Goal: Transaction & Acquisition: Purchase product/service

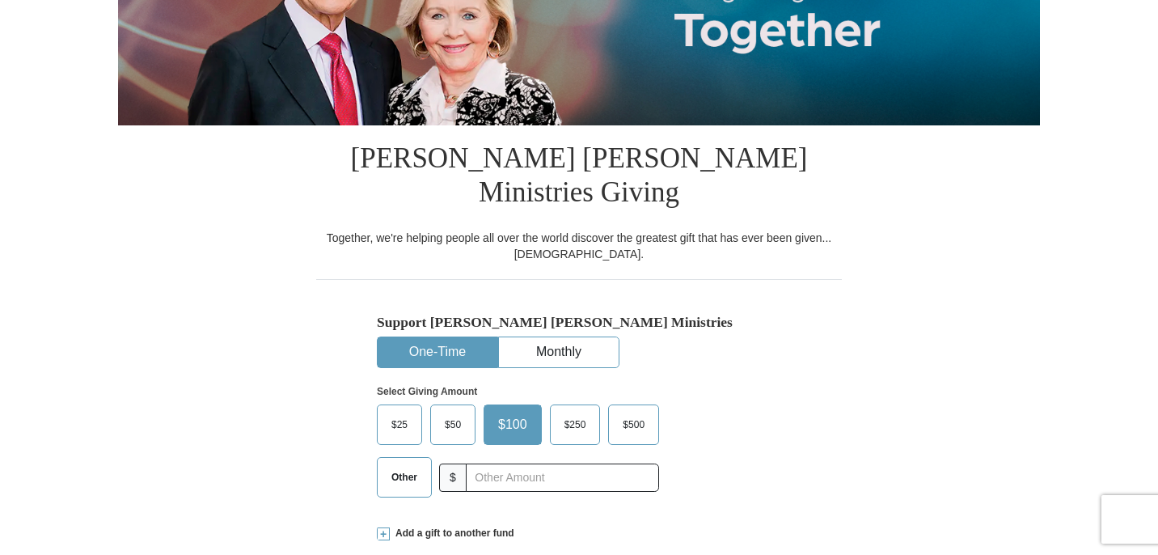
scroll to position [282, 0]
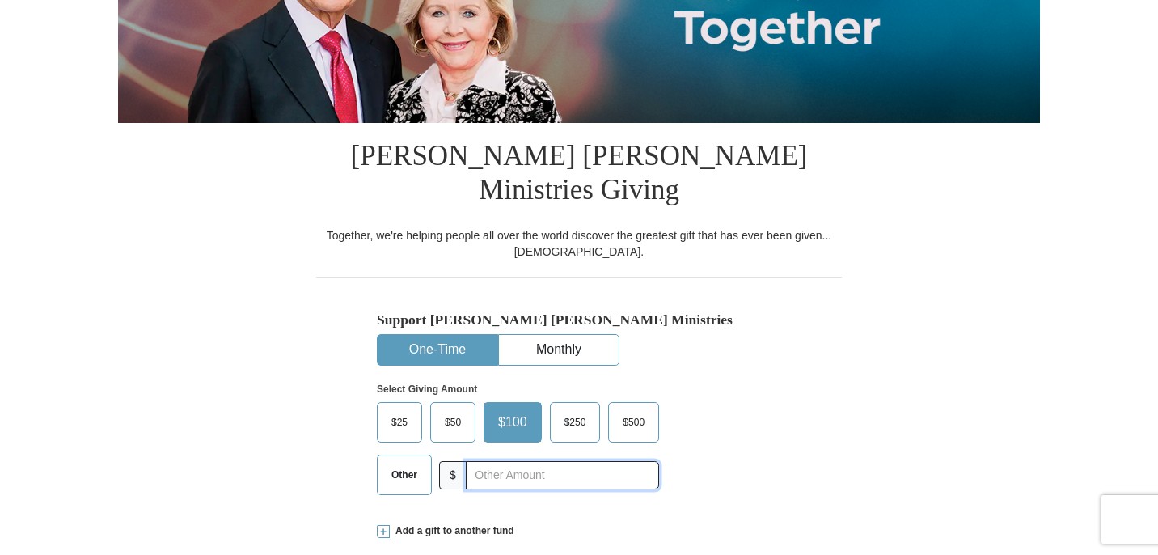
click at [475, 461] on input "text" at bounding box center [562, 475] width 193 height 28
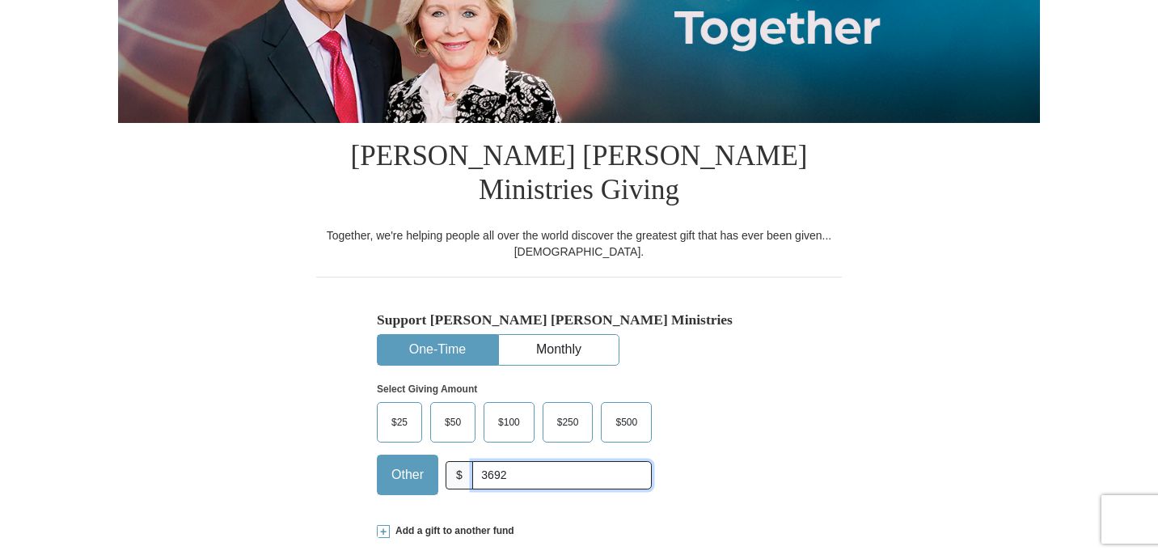
click at [501, 461] on input "3692" at bounding box center [562, 475] width 180 height 28
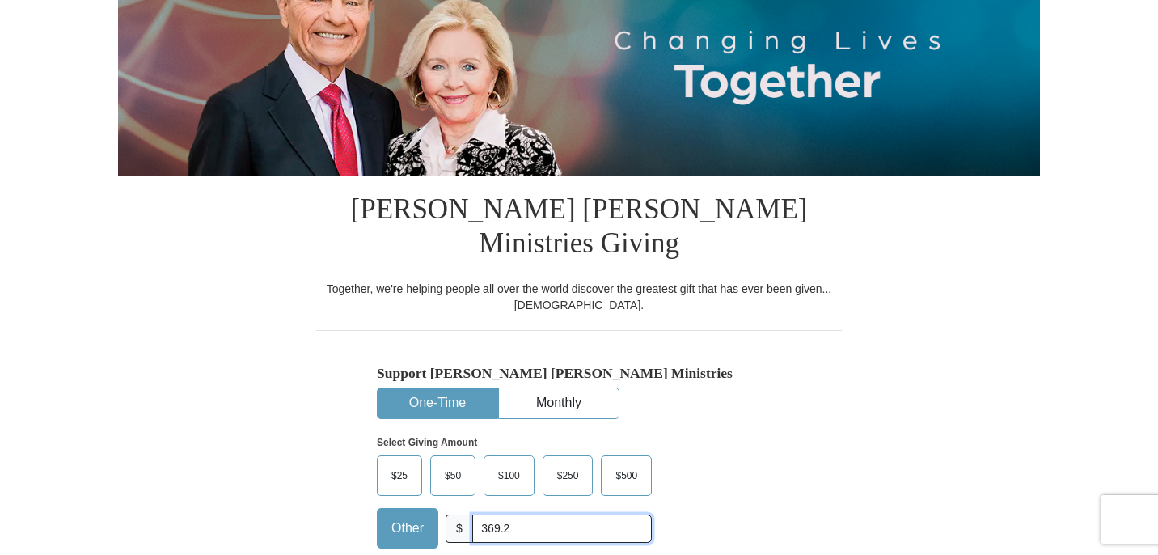
scroll to position [0, 0]
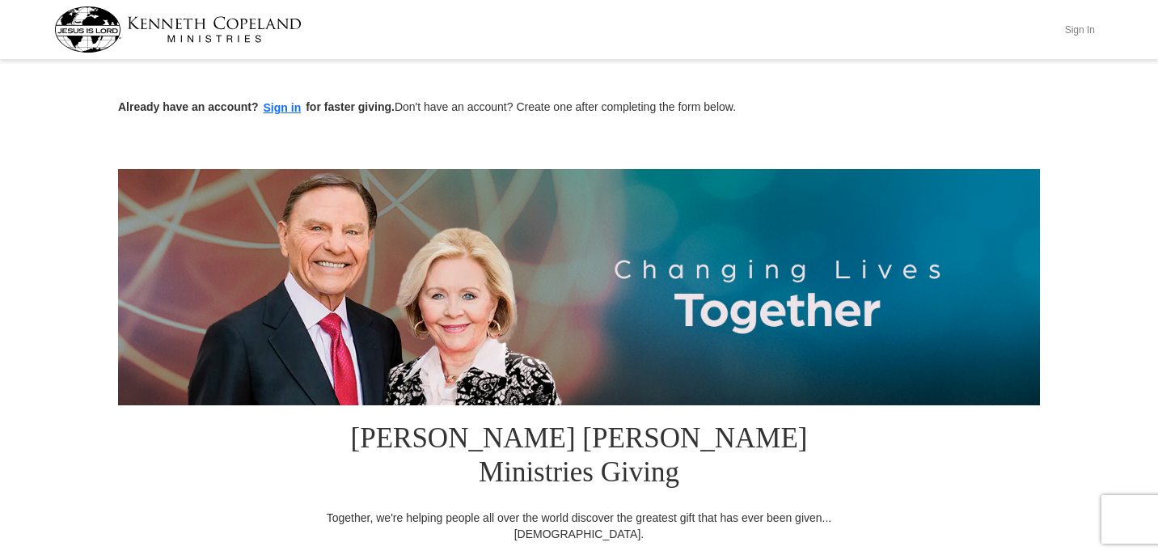
type input "369.2"
click at [1084, 32] on button "Sign In" at bounding box center [1079, 29] width 49 height 25
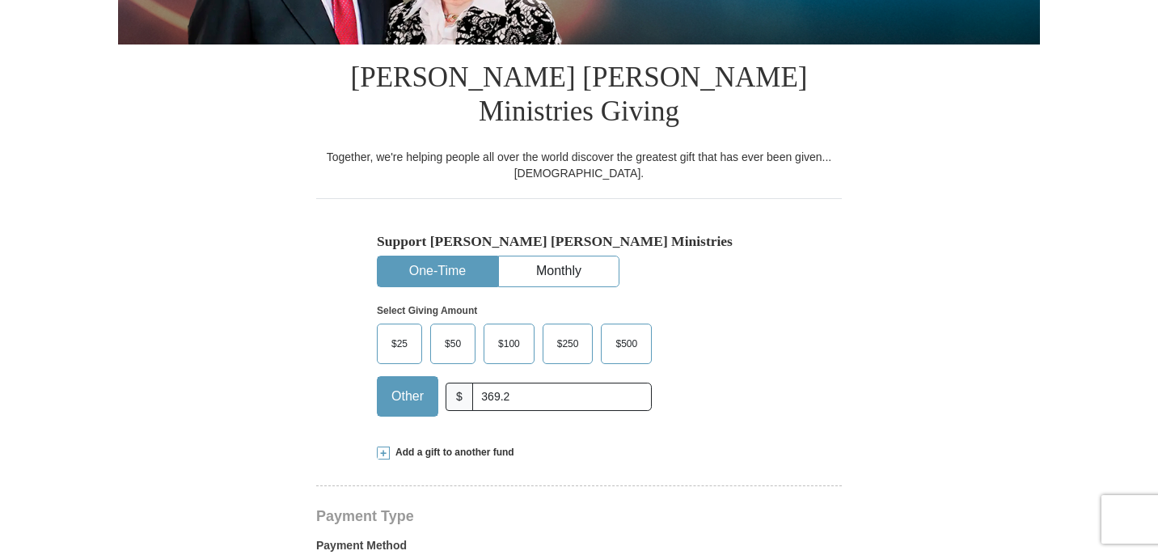
select select "GA"
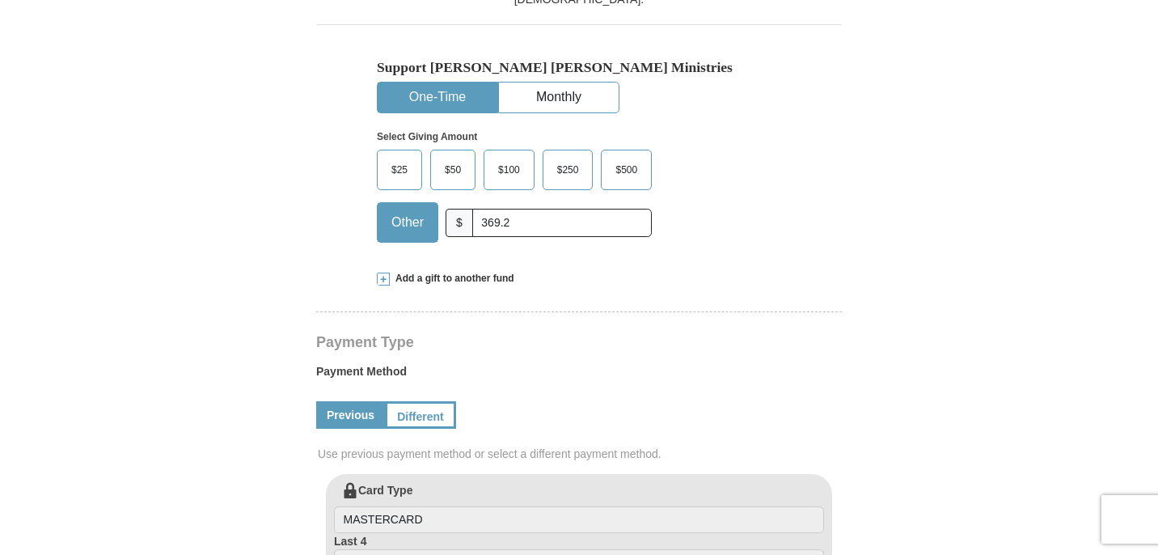
scroll to position [494, 0]
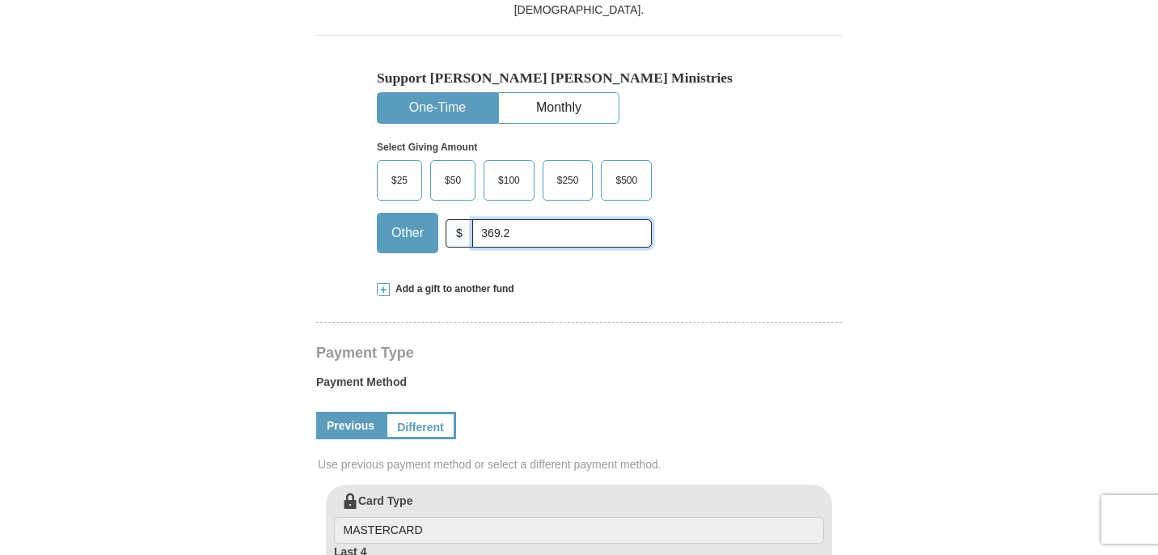
click at [516, 219] on input "369.2" at bounding box center [562, 233] width 180 height 28
type input "3"
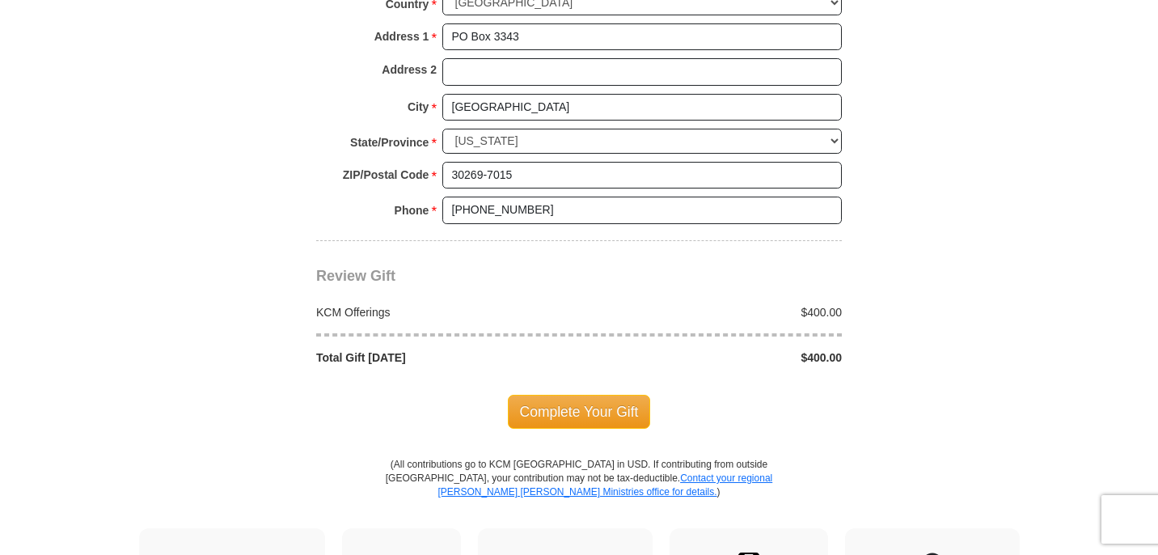
scroll to position [1339, 0]
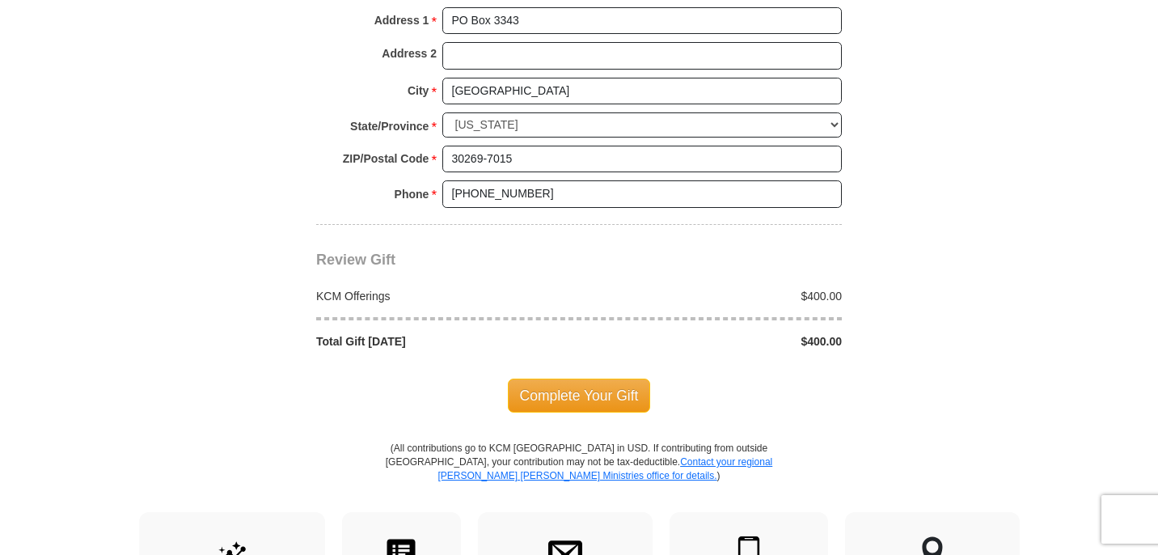
type input "400.00"
click at [584, 378] on span "Complete Your Gift" at bounding box center [579, 395] width 143 height 34
